Goal: Task Accomplishment & Management: Use online tool/utility

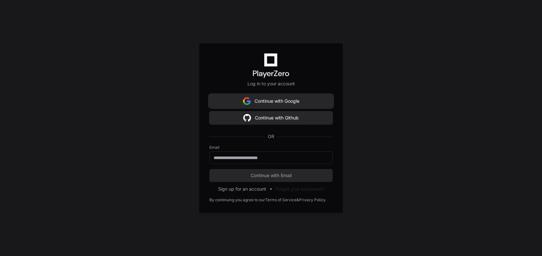
click at [270, 103] on button "Continue with Google" at bounding box center [270, 101] width 123 height 13
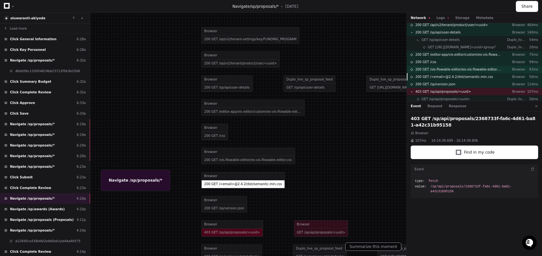
scroll to position [12, 0]
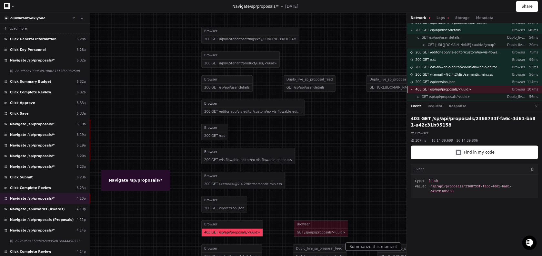
click at [455, 91] on span "403 GET /sp/api/proposals/<uuid>" at bounding box center [443, 89] width 56 height 5
click at [452, 108] on button "Response" at bounding box center [457, 106] width 17 height 5
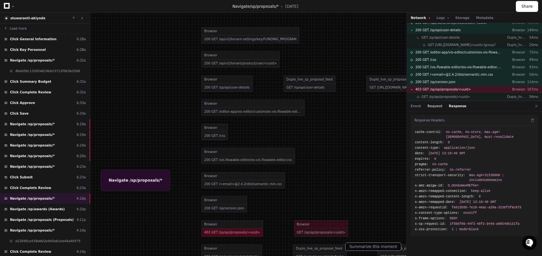
click at [430, 105] on button "Request" at bounding box center [434, 106] width 15 height 5
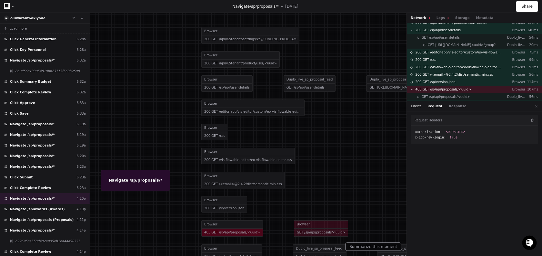
click at [415, 108] on button "Event" at bounding box center [415, 106] width 10 height 5
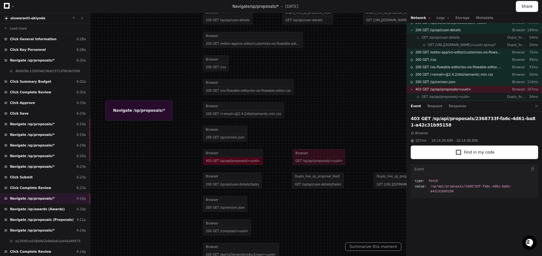
drag, startPoint x: 311, startPoint y: 177, endPoint x: 311, endPoint y: 107, distance: 70.0
click at [311, 107] on div at bounding box center [271, 60] width 526 height 249
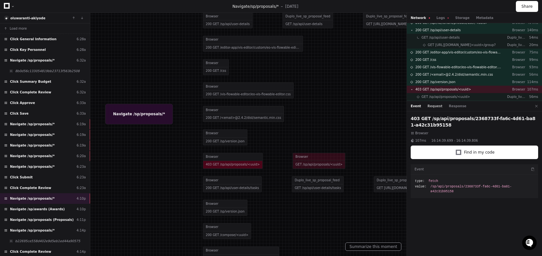
click at [433, 108] on button "Request" at bounding box center [434, 106] width 15 height 5
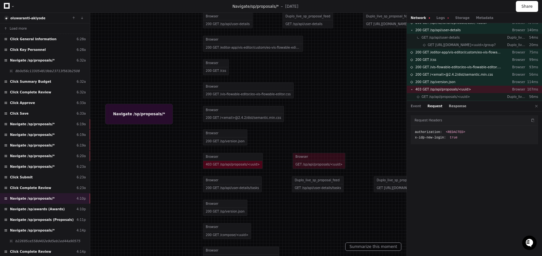
click at [450, 108] on button "Response" at bounding box center [457, 106] width 17 height 5
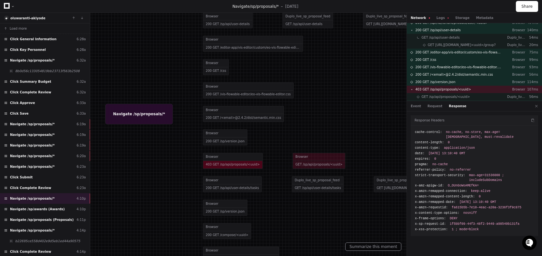
click at [236, 161] on div at bounding box center [271, 63] width 526 height 249
click at [234, 164] on div at bounding box center [271, 63] width 526 height 249
click at [441, 15] on button "Logs" at bounding box center [442, 17] width 12 height 5
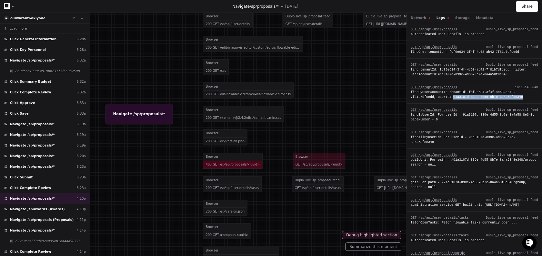
drag, startPoint x: 454, startPoint y: 98, endPoint x: 523, endPoint y: 98, distance: 69.0
click at [523, 98] on div "findByUserAccountId tenantId: fcf9e634-3f4f-4c68-ab42-7f81b7dfcedd, userId: 91a…" at bounding box center [473, 95] width 127 height 10
copy div "91a3107d-839e-4d55-8b7e-8a4a58f8e348"
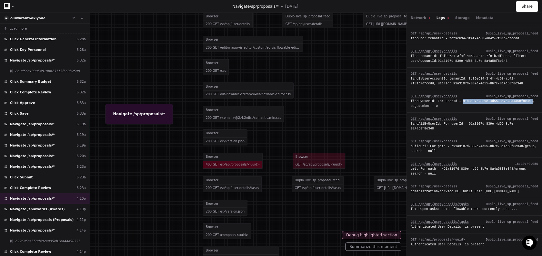
scroll to position [0, 0]
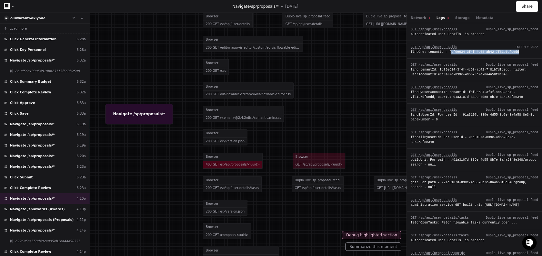
drag, startPoint x: 521, startPoint y: 51, endPoint x: 450, endPoint y: 51, distance: 70.9
click at [450, 51] on div "findOne: tenantId - fcf9e634-3f4f-4c68-ab42-7f81b7dfcedd" at bounding box center [473, 52] width 127 height 5
click at [482, 30] on div "GET /sp/api/user-details 16:10:40.021" at bounding box center [473, 29] width 127 height 5
drag, startPoint x: 450, startPoint y: 52, endPoint x: 471, endPoint y: 53, distance: 20.3
click at [471, 53] on div "findOne: tenantId - fcf9e634-3f4f-4c68-ab42-7f81b7dfcedd" at bounding box center [473, 52] width 127 height 5
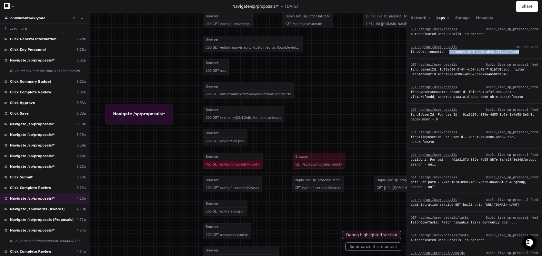
drag, startPoint x: 449, startPoint y: 52, endPoint x: 519, endPoint y: 53, distance: 69.3
click at [519, 53] on div "findOne: tenantId - fcf9e634-3f4f-4c68-ab42-7f81b7dfcedd" at bounding box center [473, 52] width 127 height 5
copy div "fcf9e634-3f4f-4c68-ab42-7f81b7dfcedd"
click at [232, 164] on div at bounding box center [271, 63] width 526 height 249
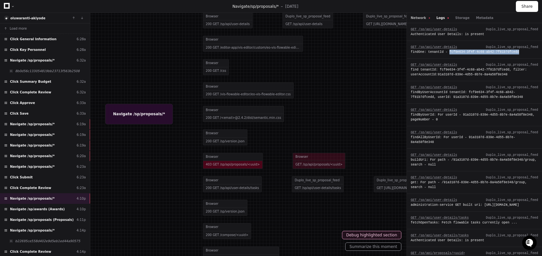
click at [413, 17] on button "Network" at bounding box center [419, 17] width 19 height 5
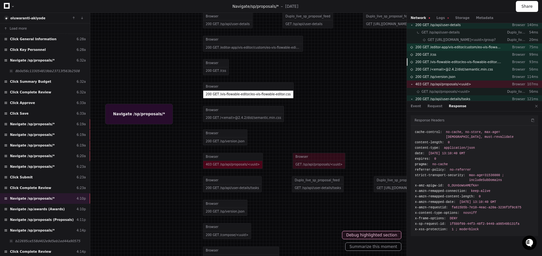
scroll to position [16, 0]
click at [441, 18] on button "Logs" at bounding box center [442, 17] width 12 height 5
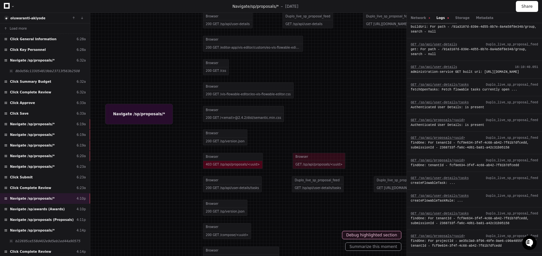
scroll to position [299, 0]
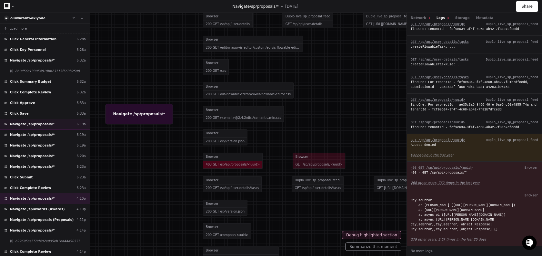
click at [61, 126] on div "Navigate /sp/proposals/* 6:19a" at bounding box center [45, 124] width 90 height 11
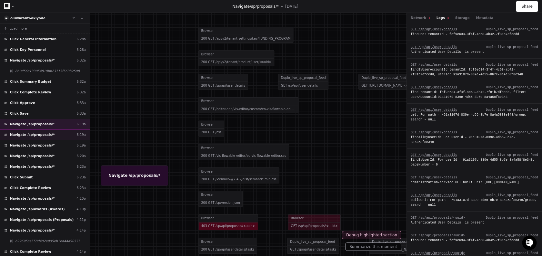
click at [59, 137] on div "Navigate /sp/proposals/* 6:19a" at bounding box center [45, 135] width 90 height 11
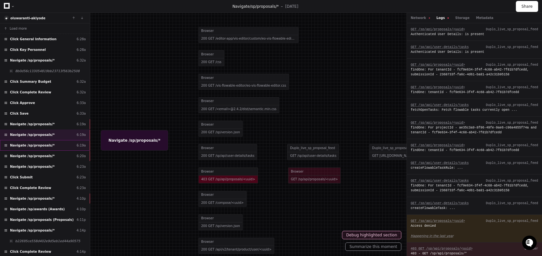
click at [57, 144] on div "Navigate /sp/proposals/* 6:19a" at bounding box center [45, 145] width 90 height 11
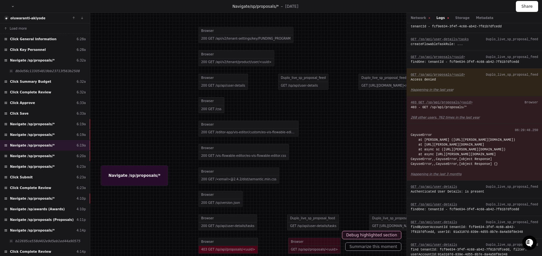
scroll to position [331, 0]
